Goal: Transaction & Acquisition: Purchase product/service

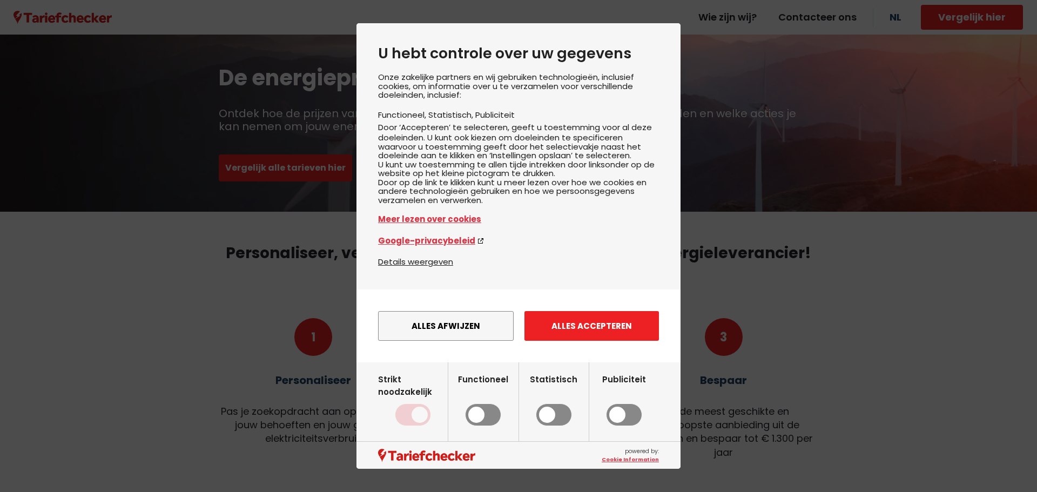
click at [580, 341] on button "Alles accepteren" at bounding box center [592, 326] width 135 height 30
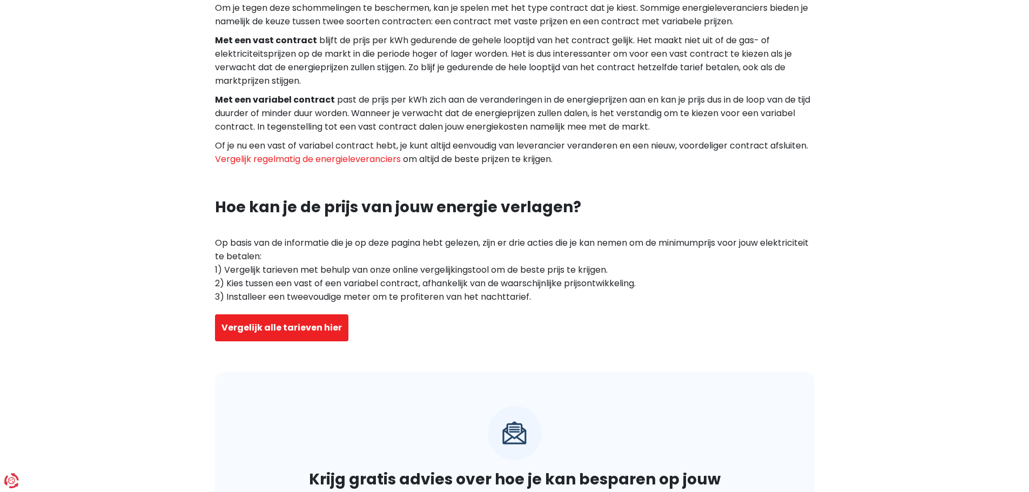
scroll to position [3241, 0]
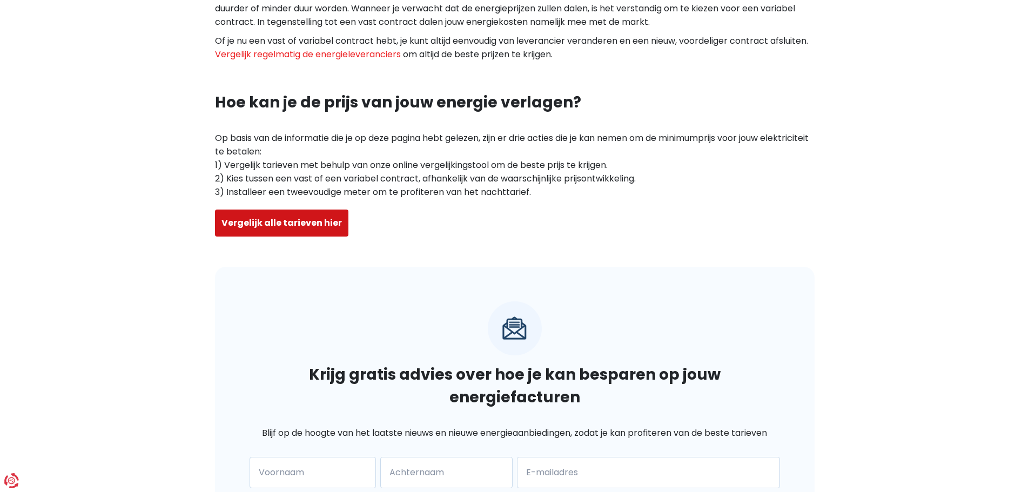
click at [330, 216] on button "Vergelijk alle tarieven hier" at bounding box center [281, 223] width 133 height 27
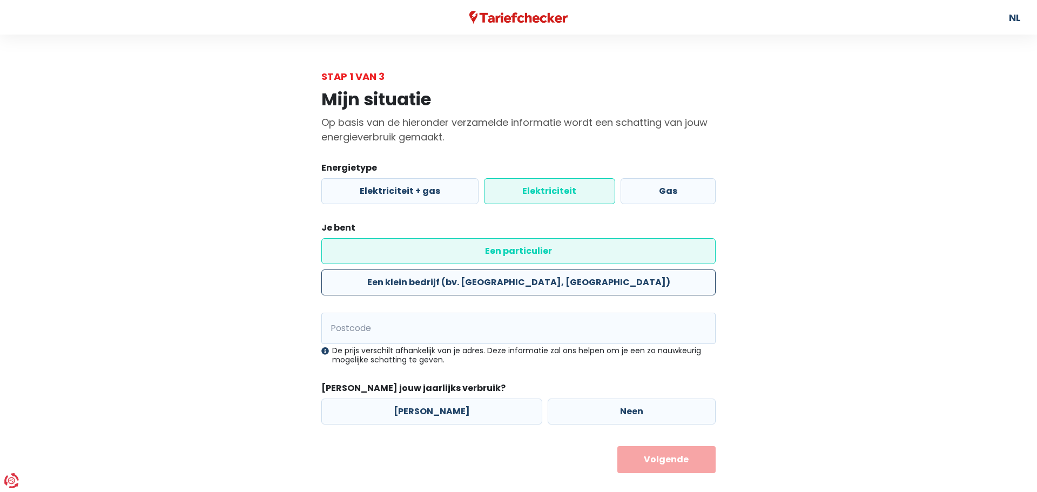
click at [508, 270] on label "Een klein bedrijf (bv. [GEOGRAPHIC_DATA], [GEOGRAPHIC_DATA])" at bounding box center [518, 283] width 394 height 26
click at [508, 270] on input "Een klein bedrijf (bv. [GEOGRAPHIC_DATA], [GEOGRAPHIC_DATA])" at bounding box center [518, 283] width 394 height 26
radio input "true"
radio input "false"
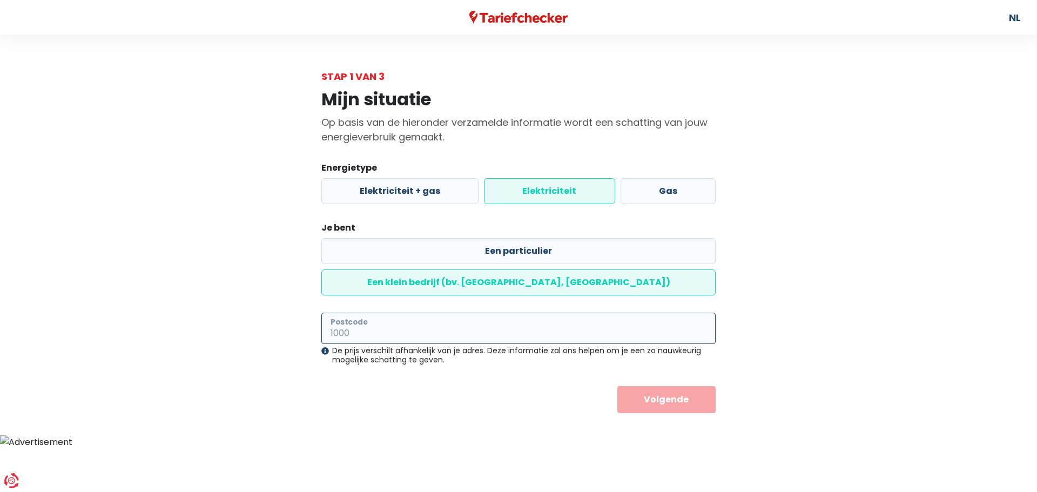
click at [480, 313] on input "Postcode" at bounding box center [518, 328] width 394 height 31
type input "1861"
click at [646, 386] on button "Volgende" at bounding box center [666, 399] width 99 height 27
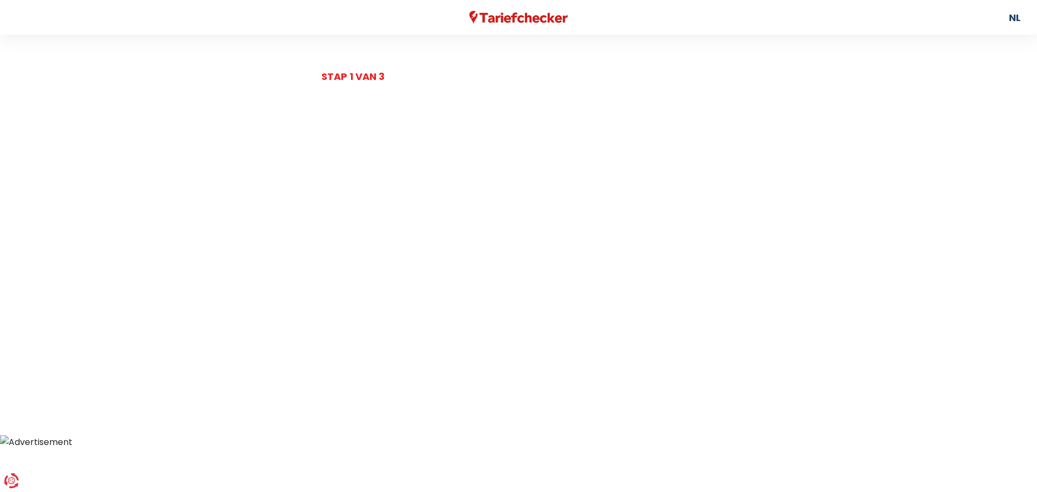
select select
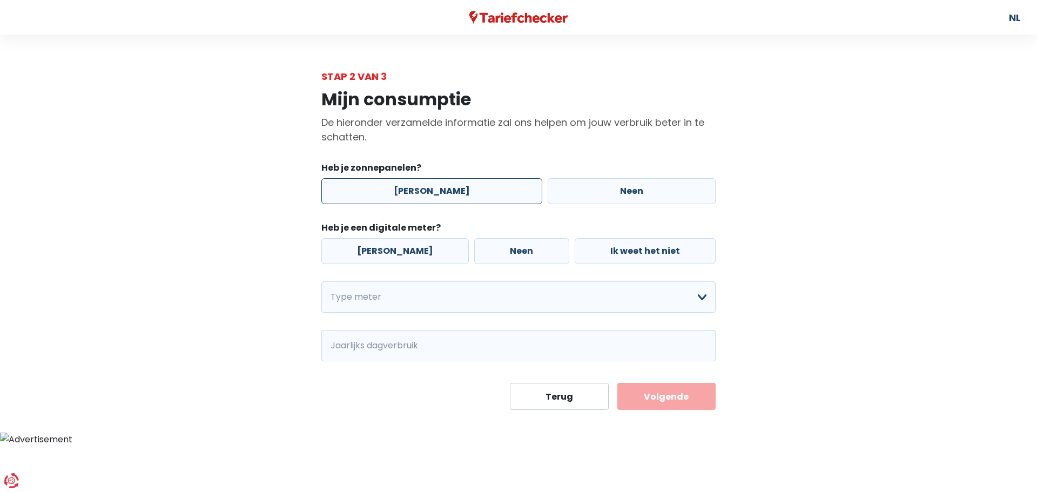
click at [469, 189] on label "[PERSON_NAME]" at bounding box center [431, 191] width 221 height 26
click at [469, 189] on input "[PERSON_NAME]" at bounding box center [431, 191] width 221 height 26
radio input "true"
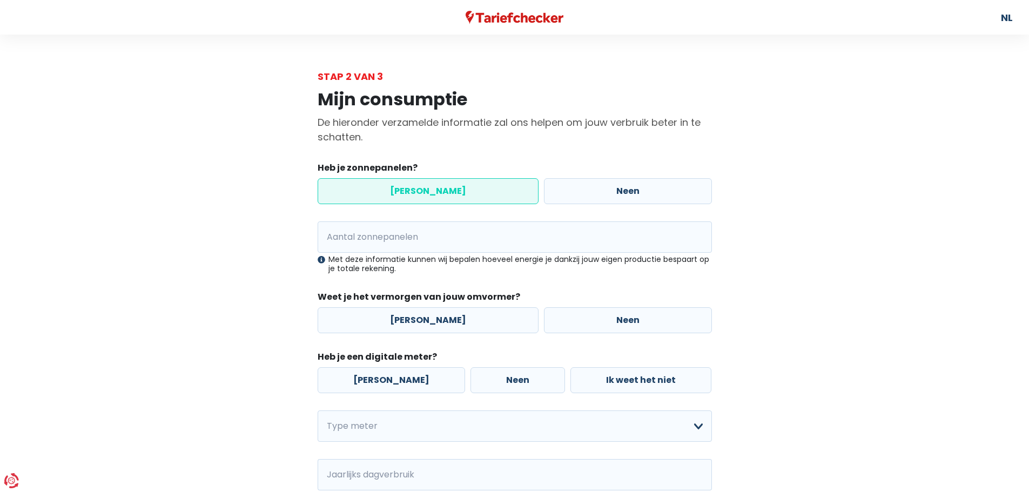
click at [469, 189] on label "[PERSON_NAME]" at bounding box center [428, 191] width 221 height 26
click at [469, 189] on input "[PERSON_NAME]" at bounding box center [428, 191] width 221 height 26
click at [586, 193] on label "Neen" at bounding box center [628, 191] width 168 height 26
click at [586, 193] on input "Neen" at bounding box center [628, 191] width 168 height 26
radio input "true"
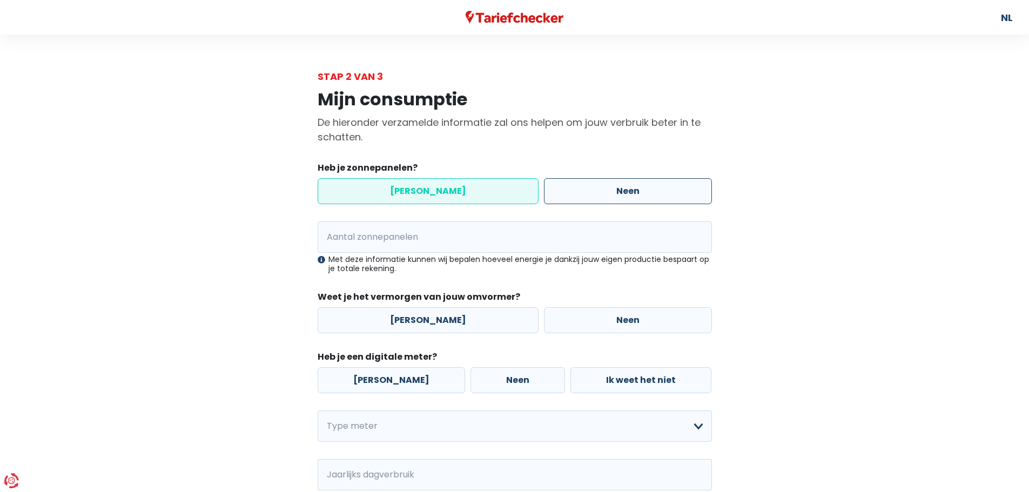
radio input "false"
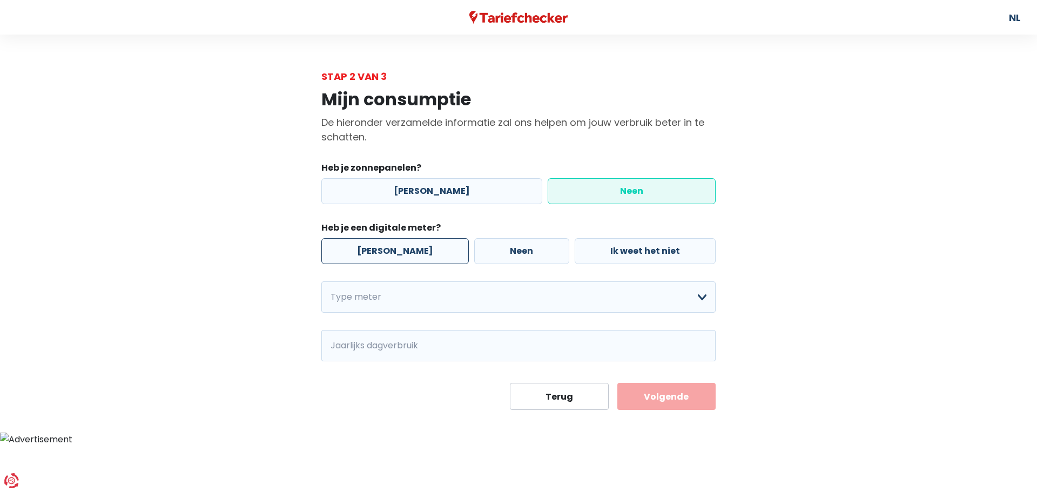
click at [381, 245] on label "[PERSON_NAME]" at bounding box center [394, 251] width 147 height 26
click at [381, 245] on input "[PERSON_NAME]" at bounding box center [394, 251] width 147 height 26
radio input "true"
click at [414, 297] on select "Enkelvoudig Tweevoudig Enkelvoudig + uitsluitend nachttarief Tweevoudig + uitsl…" at bounding box center [518, 296] width 394 height 31
select select "day_night_bi_hourly"
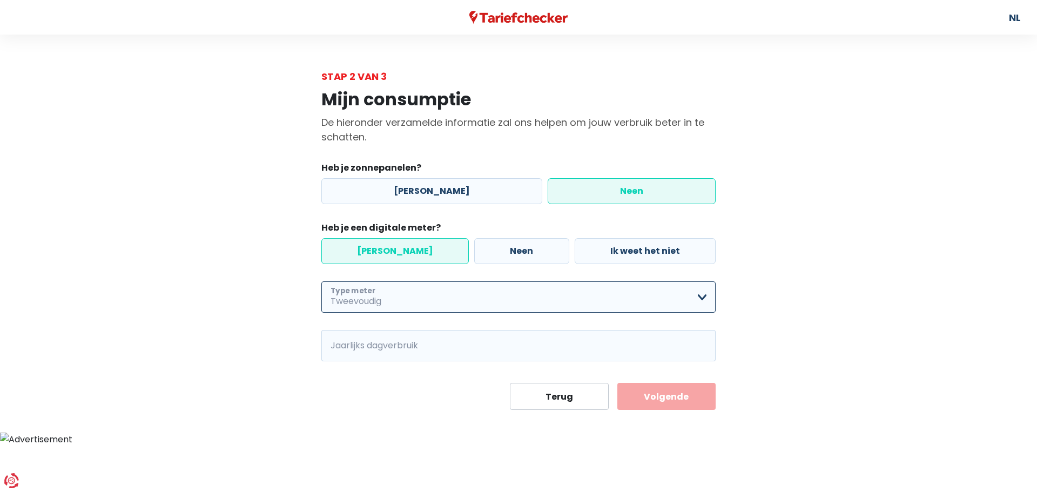
click at [321, 281] on select "Enkelvoudig Tweevoudig Enkelvoudig + uitsluitend nachttarief Tweevoudig + uitsl…" at bounding box center [518, 296] width 394 height 31
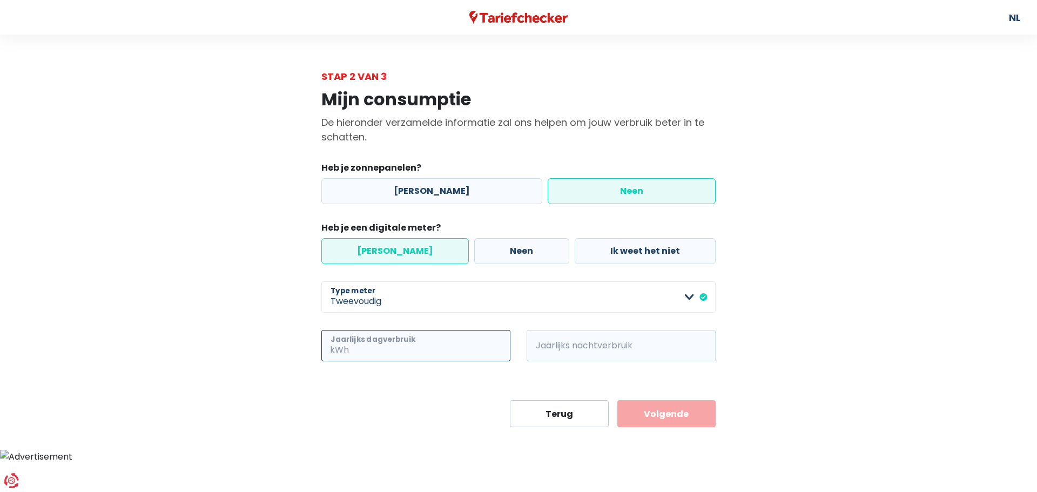
click at [443, 352] on input "Jaarlijks dagverbruik" at bounding box center [430, 345] width 159 height 31
type input "637000"
click at [405, 403] on form "Heb je zonnepanelen? Ja Neen Heb je een digitale meter? Ja Neen Ik weet het nie…" at bounding box center [518, 295] width 394 height 266
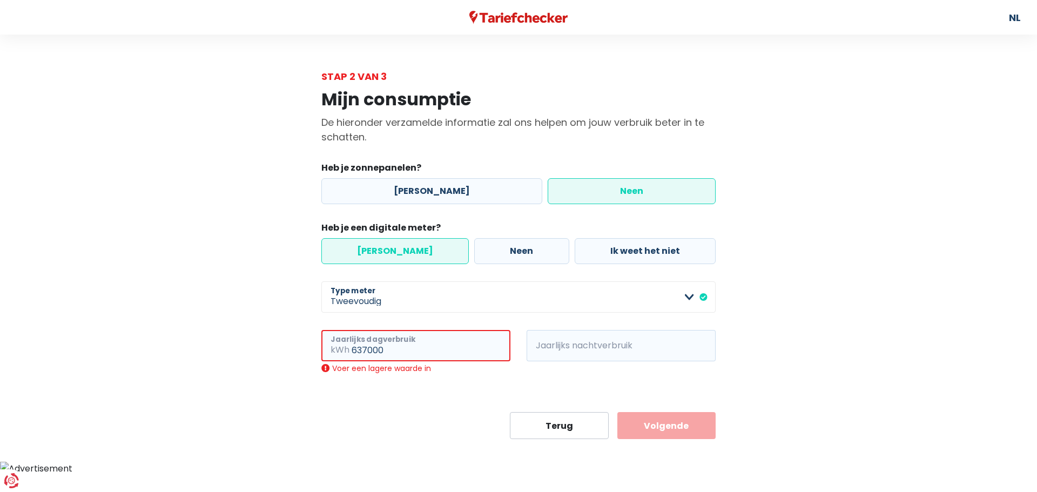
click at [372, 352] on input "637000" at bounding box center [431, 345] width 159 height 31
click at [399, 297] on select "Enkelvoudig Tweevoudig Enkelvoudig + uitsluitend nachttarief Tweevoudig + uitsl…" at bounding box center [518, 296] width 394 height 31
select select "day_single_rate"
click at [321, 281] on select "Enkelvoudig Tweevoudig Enkelvoudig + uitsluitend nachttarief Tweevoudig + uitsl…" at bounding box center [518, 296] width 394 height 31
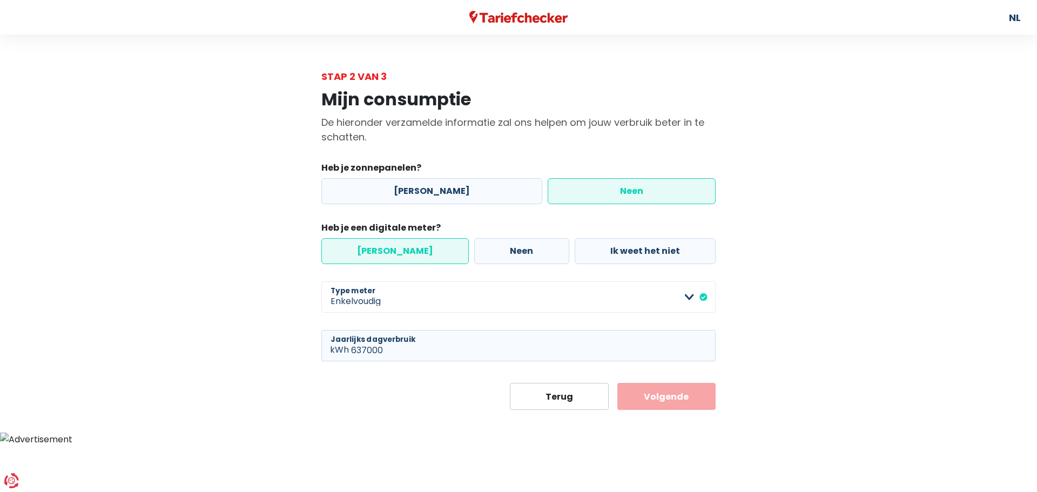
click at [668, 394] on button "Volgende" at bounding box center [666, 396] width 99 height 27
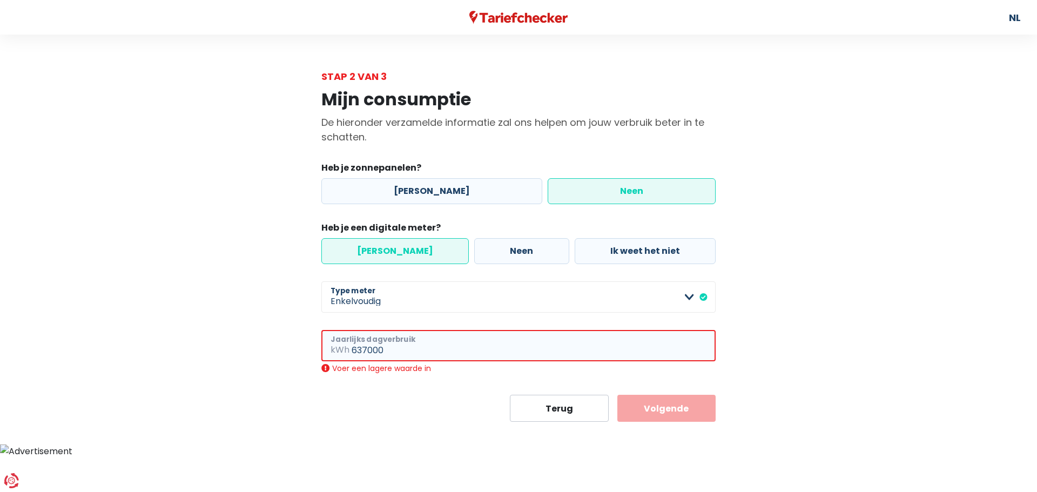
drag, startPoint x: 388, startPoint y: 349, endPoint x: 184, endPoint y: 327, distance: 206.0
click at [184, 327] on main "Stap 2 van 3 Mijn consumptie De hieronder verzamelde informatie zal ons helpen …" at bounding box center [518, 245] width 1037 height 353
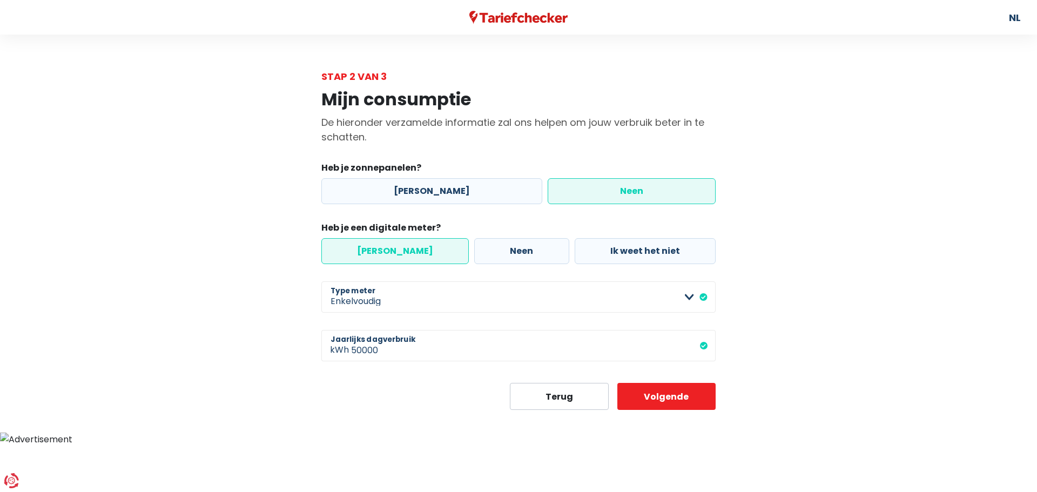
click at [530, 443] on html "U hebt controle over uw gegevens Onze zakelijke partners en wij gebruiken techn…" at bounding box center [518, 223] width 1037 height 446
click at [364, 347] on input "50000" at bounding box center [533, 345] width 365 height 31
click at [357, 355] on input "50000" at bounding box center [533, 345] width 365 height 31
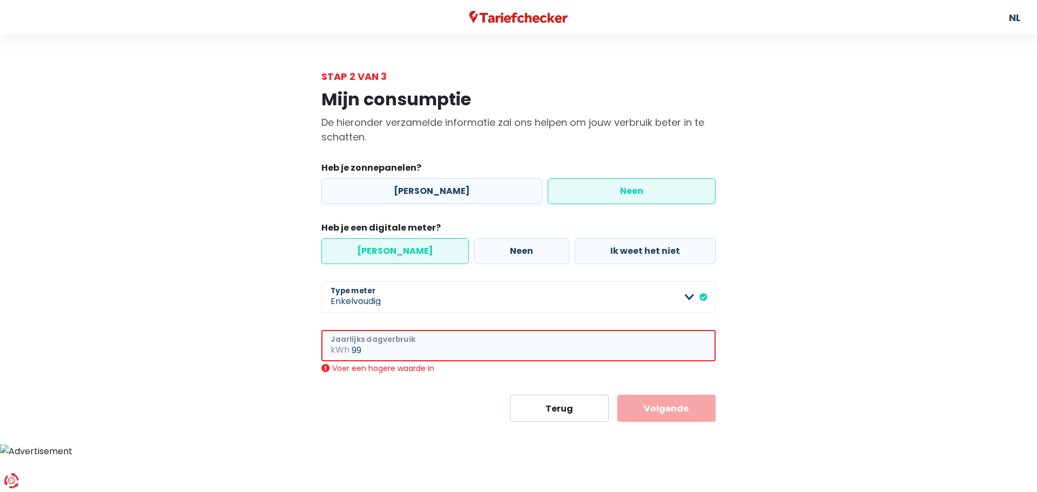
type input "9"
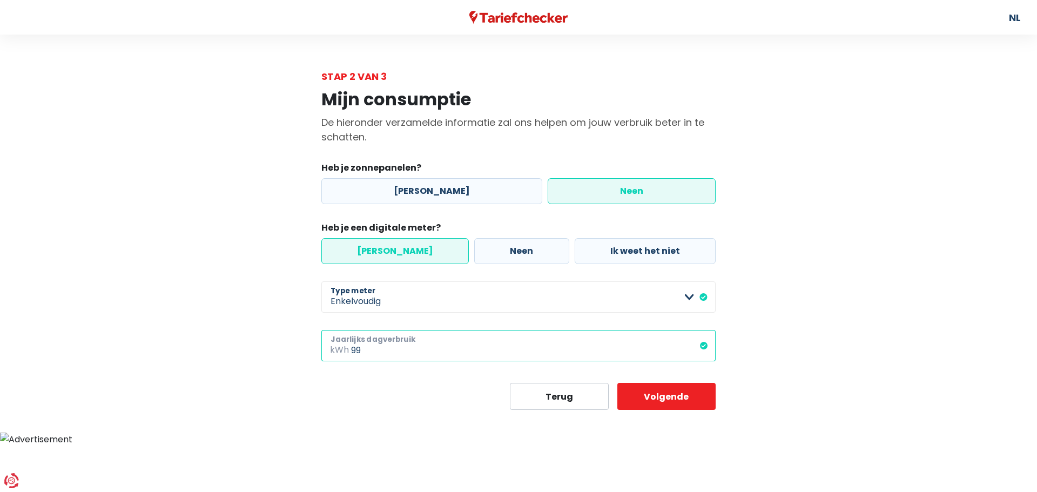
type input "9"
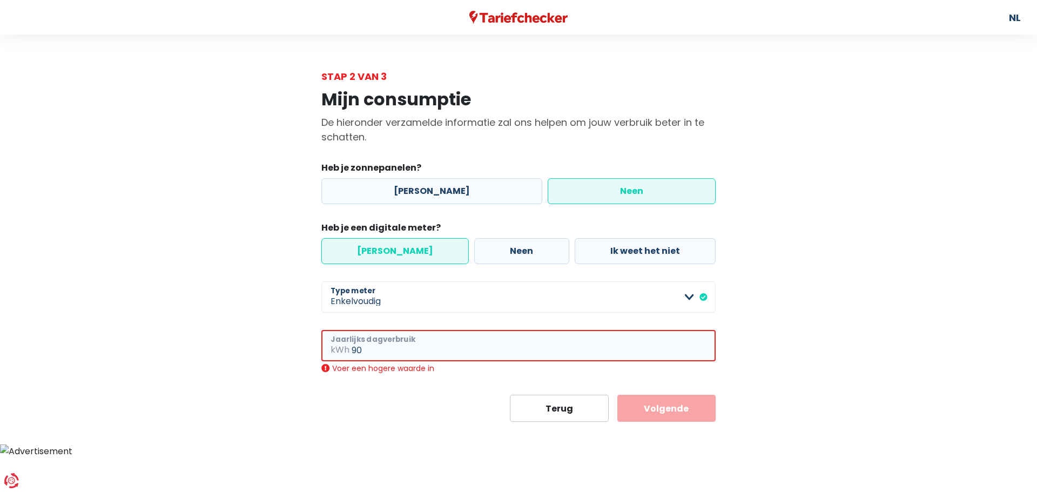
type input "9"
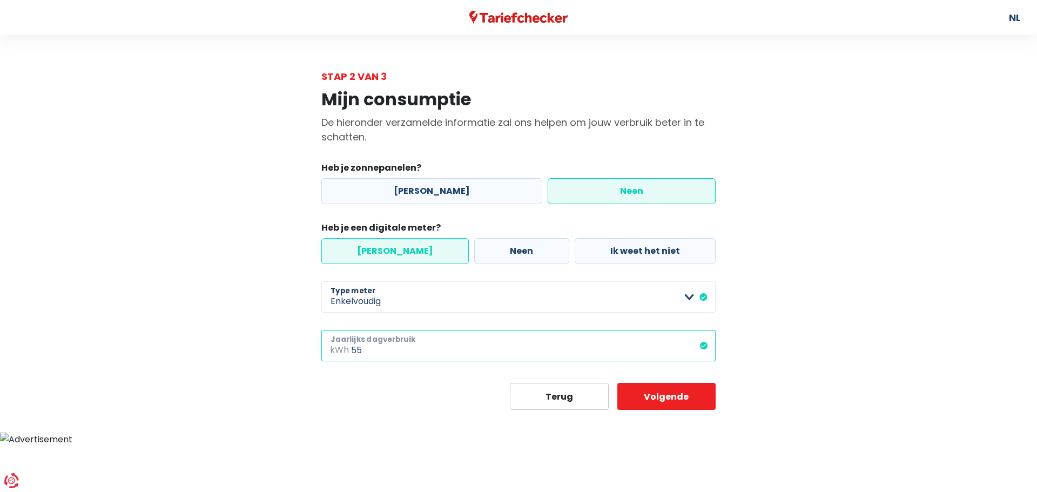
type input "5"
type input "50000"
click at [252, 378] on div "Mijn consumptie De hieronder verzamelde informatie zal ons helpen om jouw verbr…" at bounding box center [519, 247] width 616 height 326
click at [366, 356] on input "50000" at bounding box center [533, 345] width 365 height 31
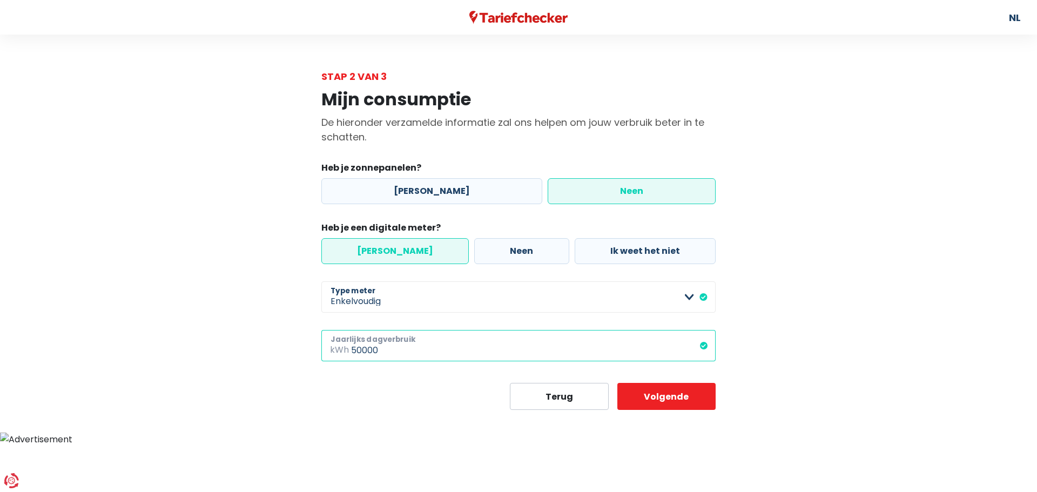
click at [366, 356] on input "50000" at bounding box center [533, 345] width 365 height 31
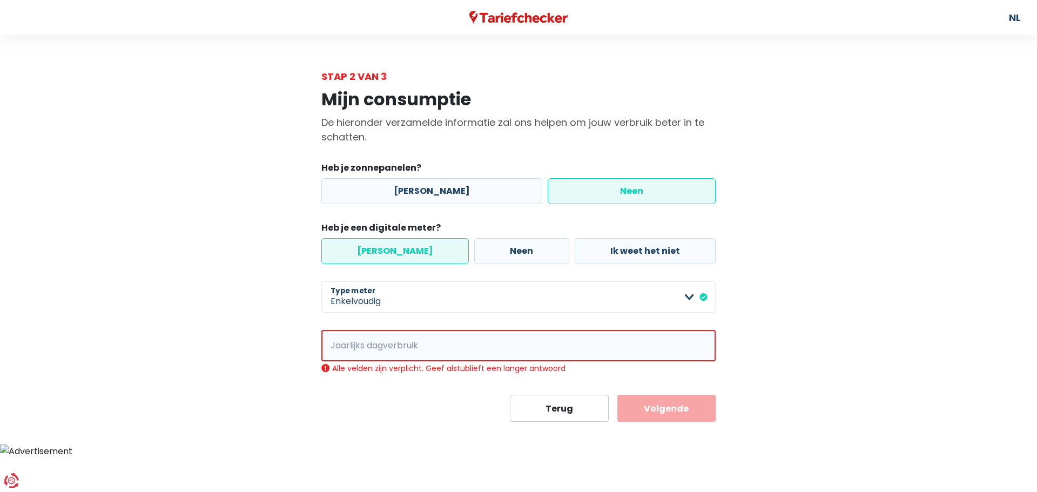
drag, startPoint x: 379, startPoint y: 467, endPoint x: 379, endPoint y: 453, distance: 14.6
click at [379, 458] on html "U hebt controle over uw gegevens Onze zakelijke partners en wij gebruiken techn…" at bounding box center [518, 229] width 1037 height 458
